Goal: Find specific page/section: Find specific page/section

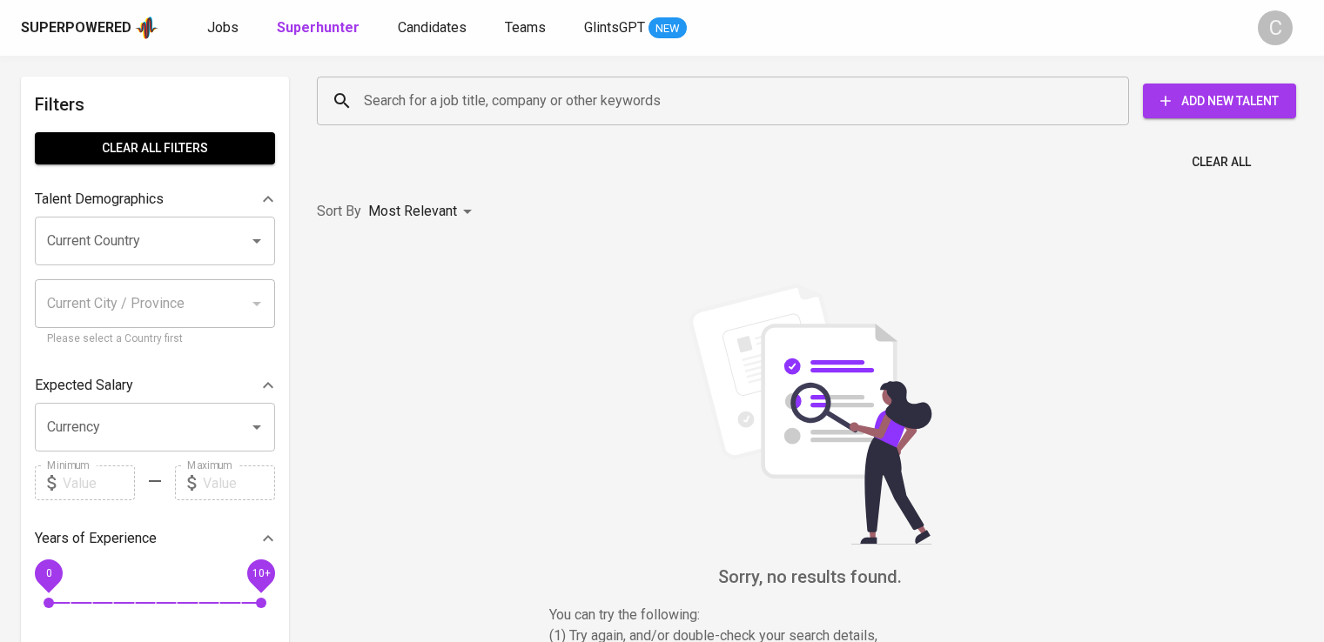
click at [581, 119] on div "Search for a job title, company or other keywords" at bounding box center [723, 101] width 812 height 49
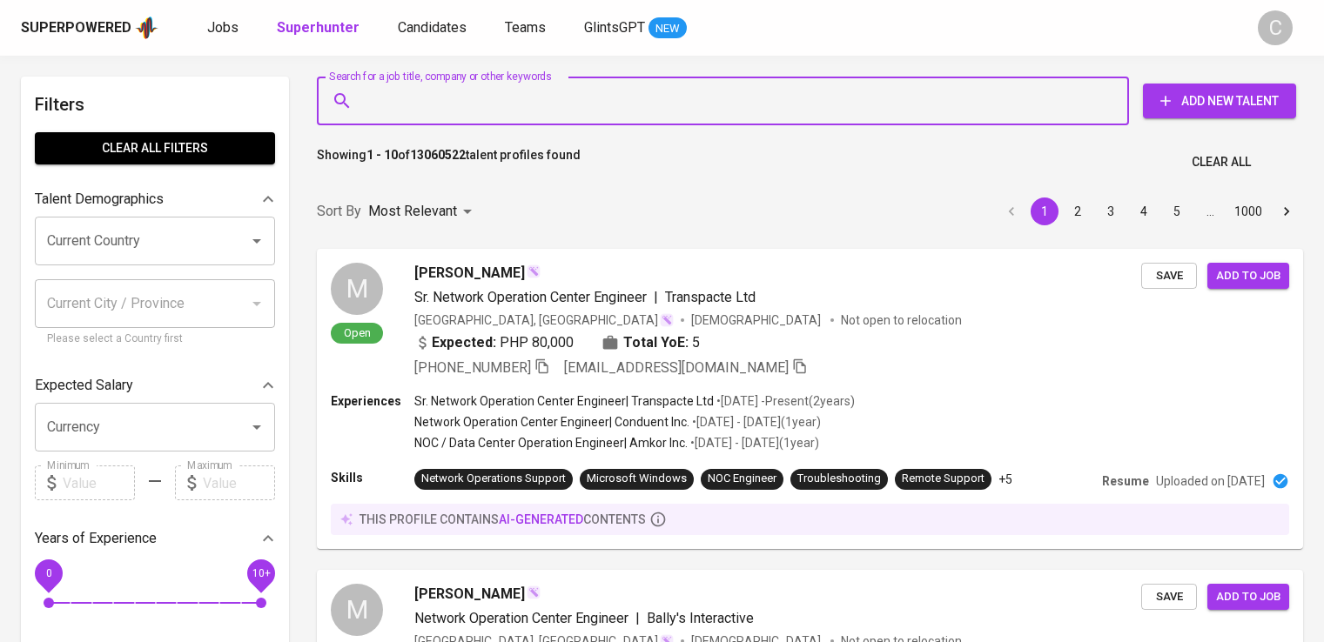
click at [581, 119] on div "Search for a job title, company or other keywords" at bounding box center [723, 101] width 812 height 49
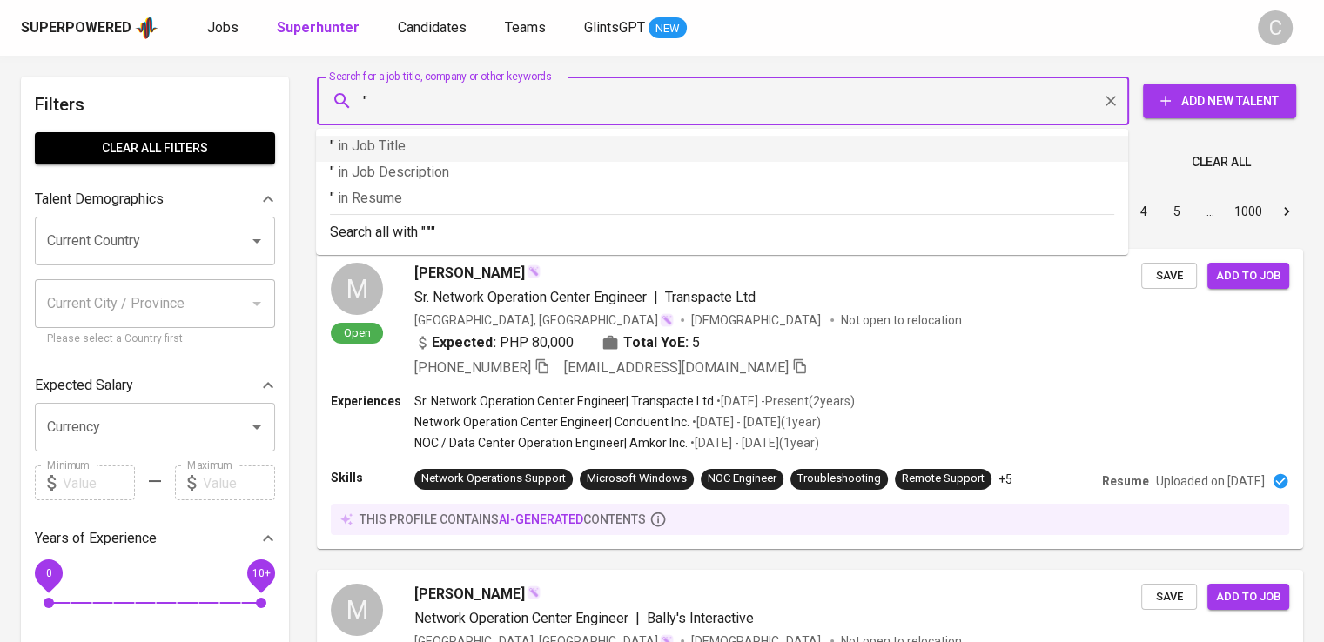
paste input "Grahamakmur Ciptapratama"
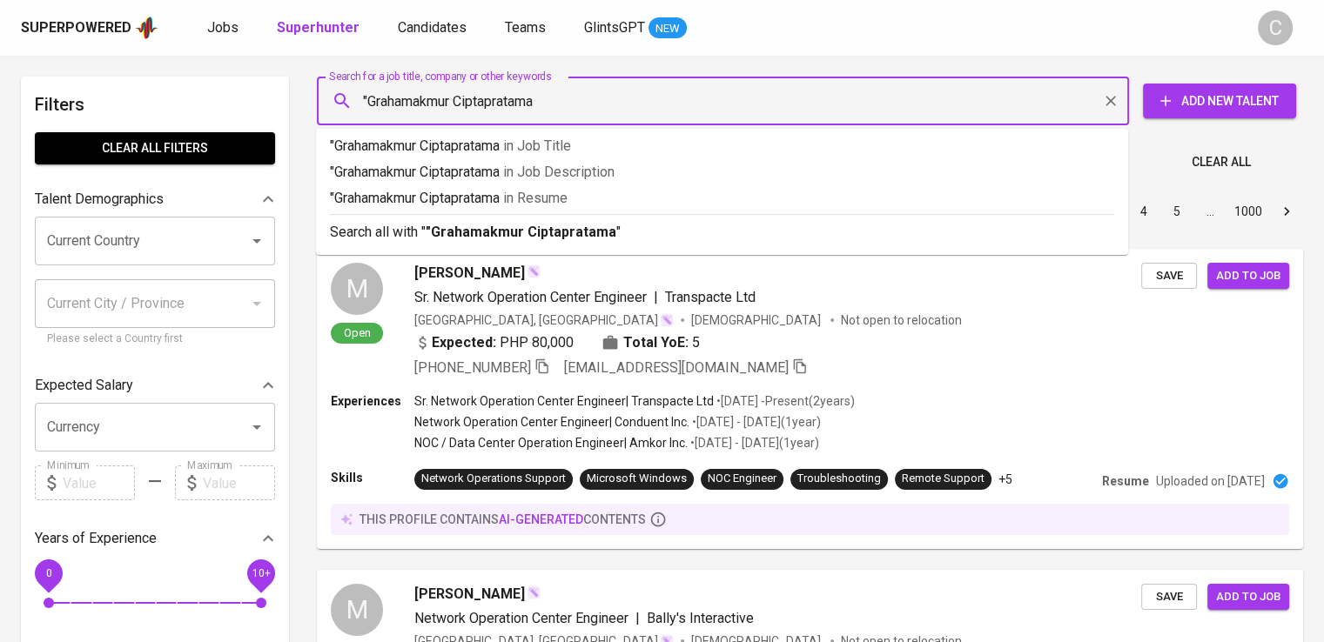
type input ""Grahamakmur Ciptapratama""
click at [571, 196] on span "in [GEOGRAPHIC_DATA]" at bounding box center [539, 198] width 64 height 17
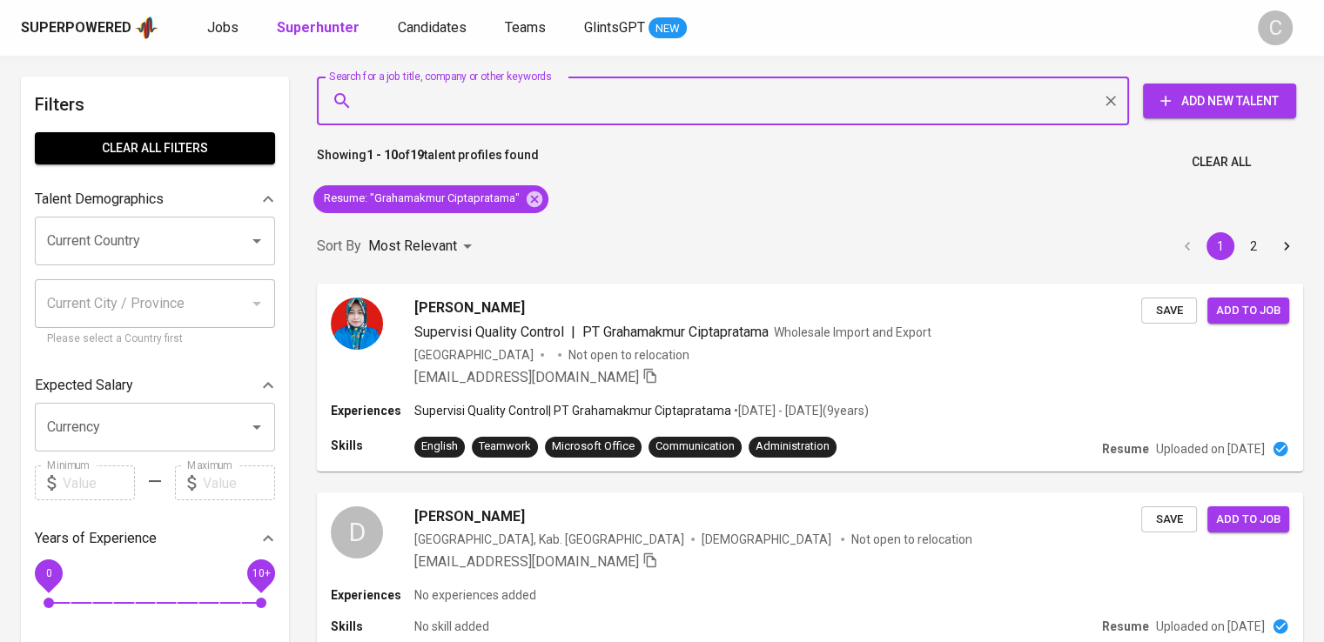
scroll to position [2058, 0]
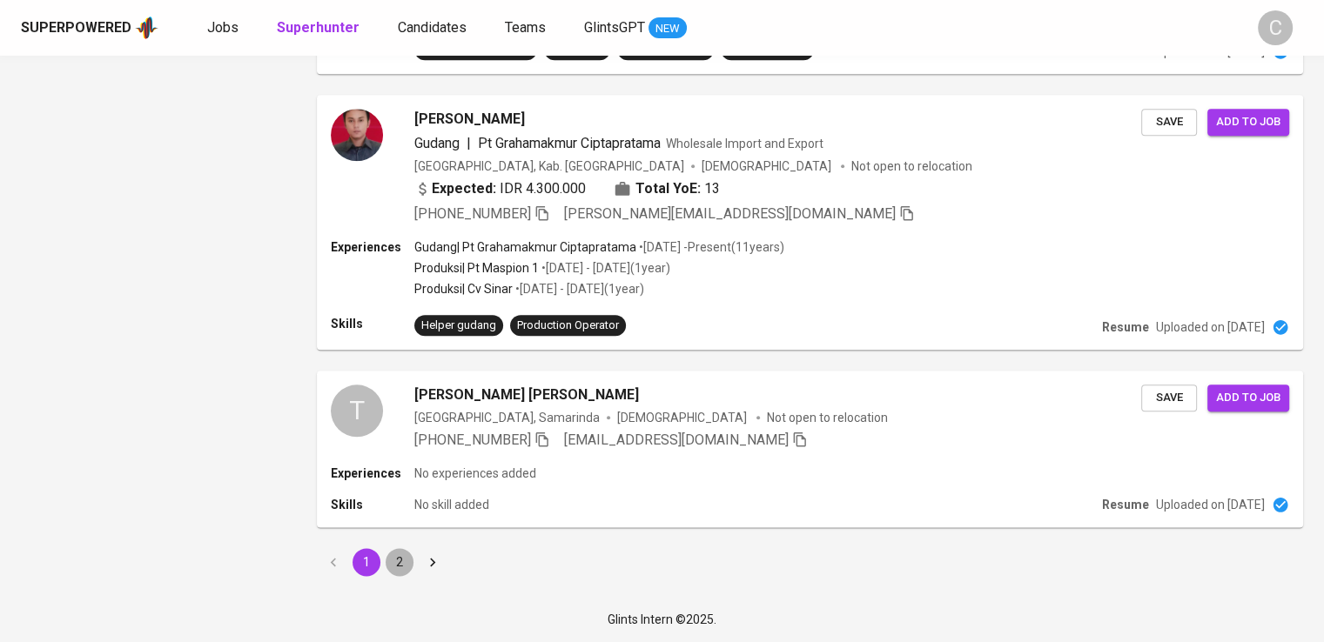
click at [400, 558] on button "2" at bounding box center [400, 562] width 28 height 28
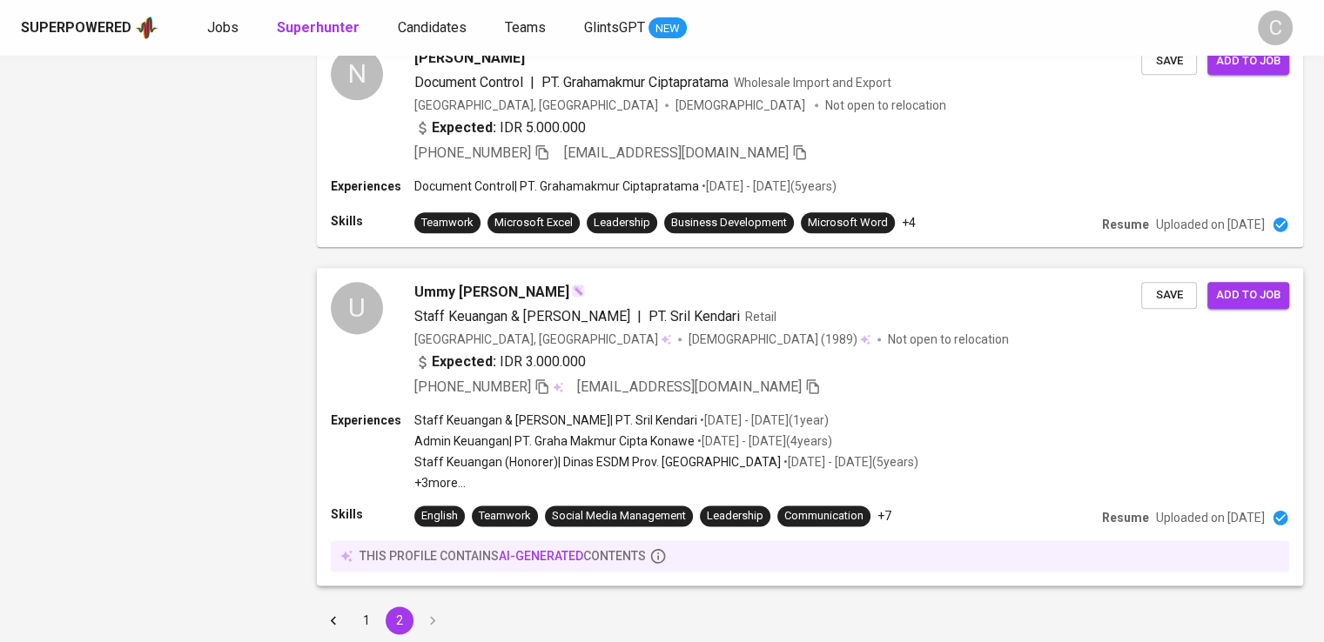
scroll to position [2199, 0]
